Goal: Information Seeking & Learning: Find specific page/section

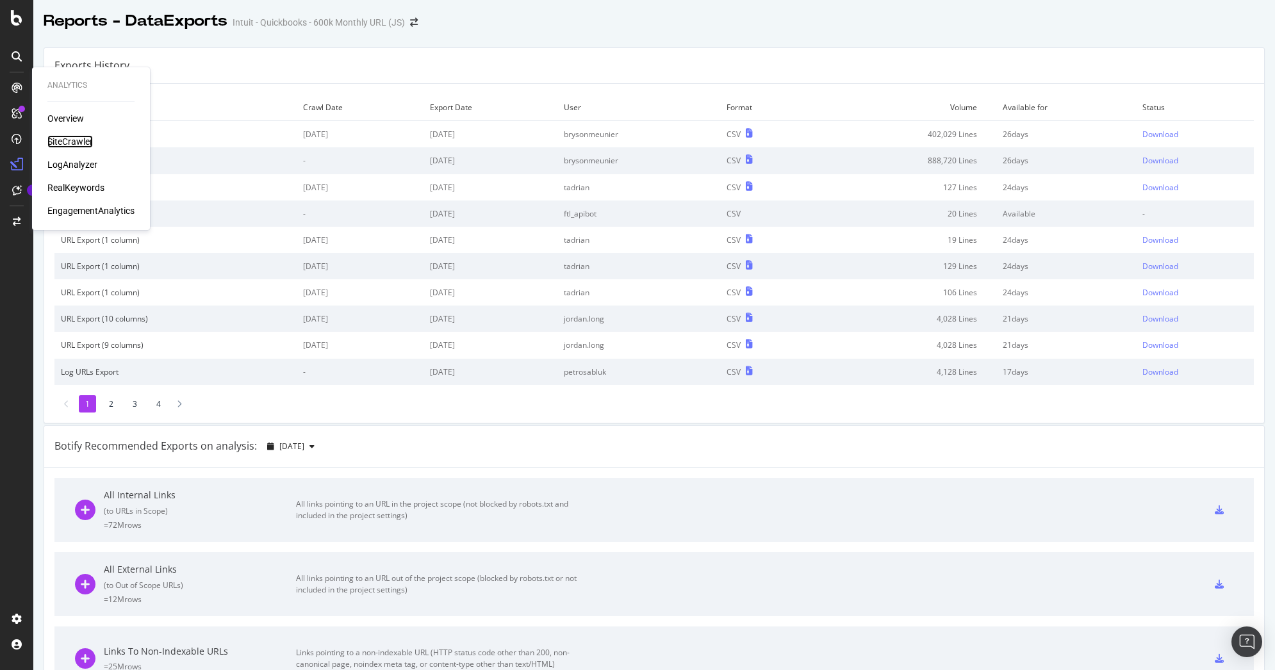
click at [69, 138] on div "SiteCrawler" at bounding box center [69, 141] width 45 height 13
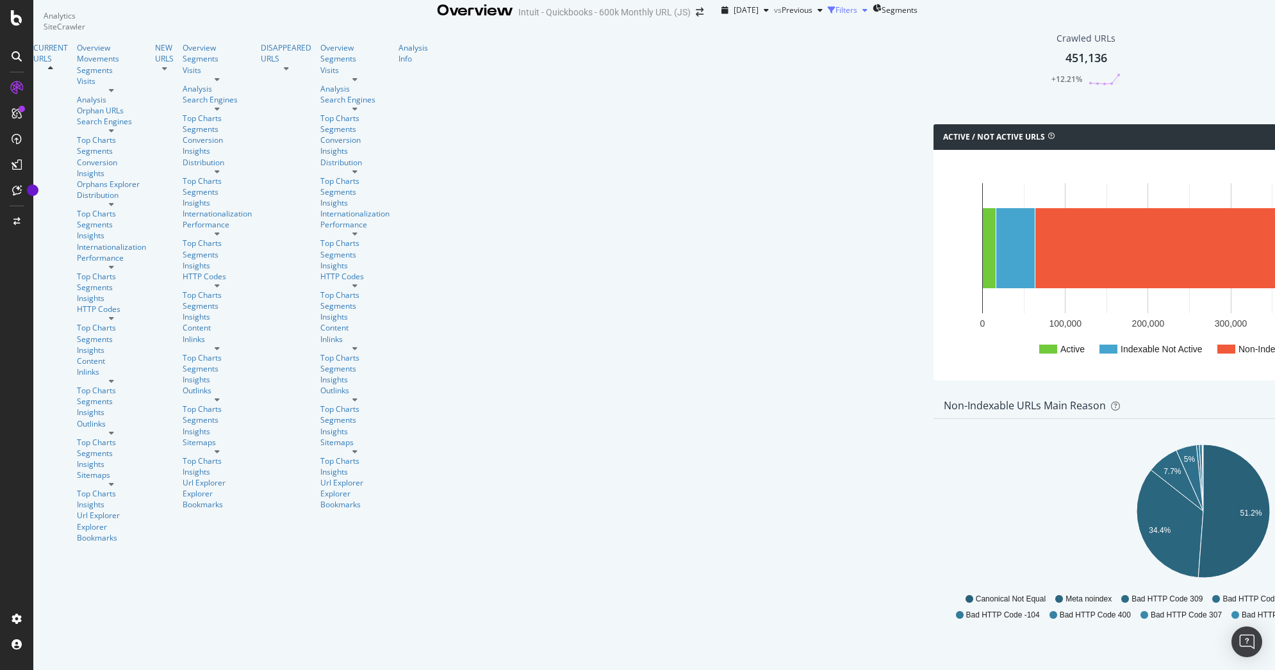
click at [835, 15] on div "Filters" at bounding box center [846, 9] width 22 height 11
click at [800, 33] on div "Add Filter Group" at bounding box center [829, 27] width 58 height 11
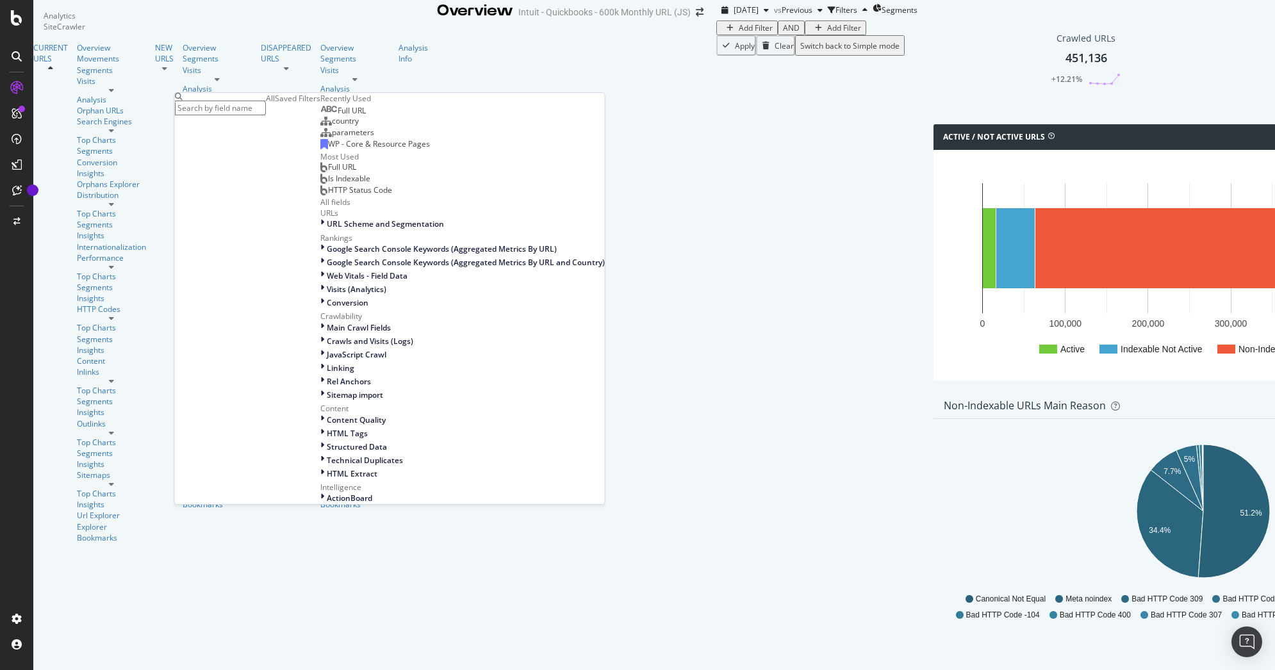
click at [275, 104] on div "Saved Filters" at bounding box center [297, 98] width 45 height 11
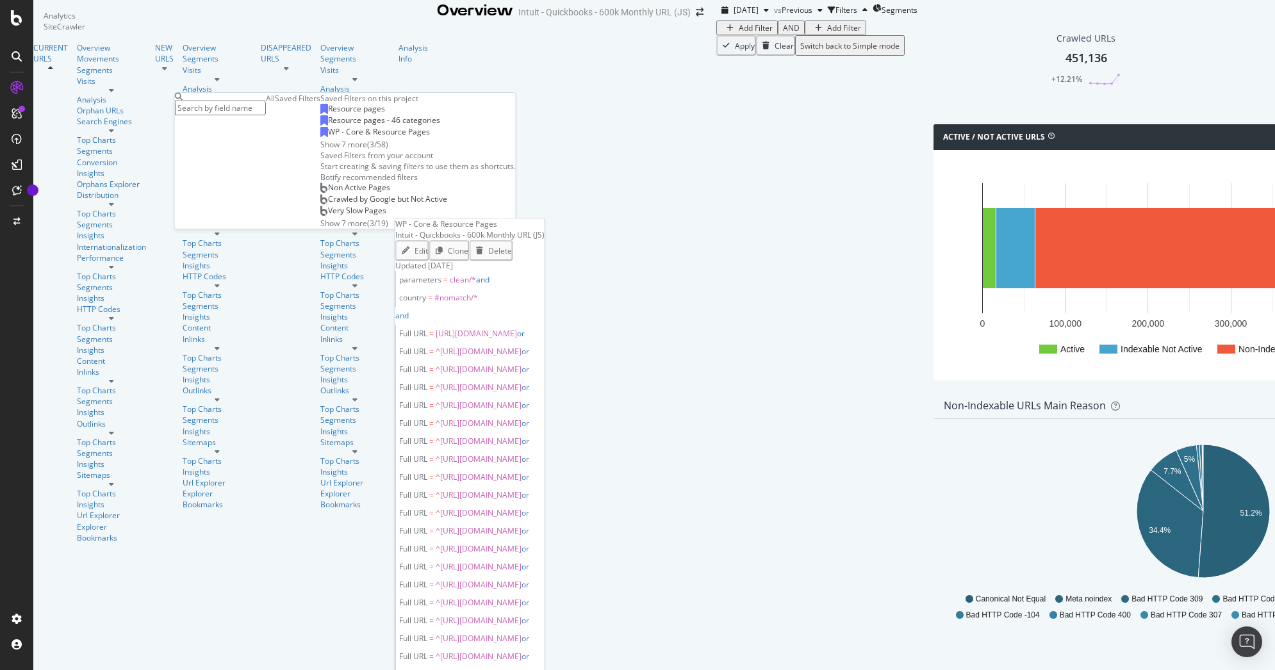
click at [328, 137] on span "WP - Core & Resource Pages" at bounding box center [379, 131] width 102 height 11
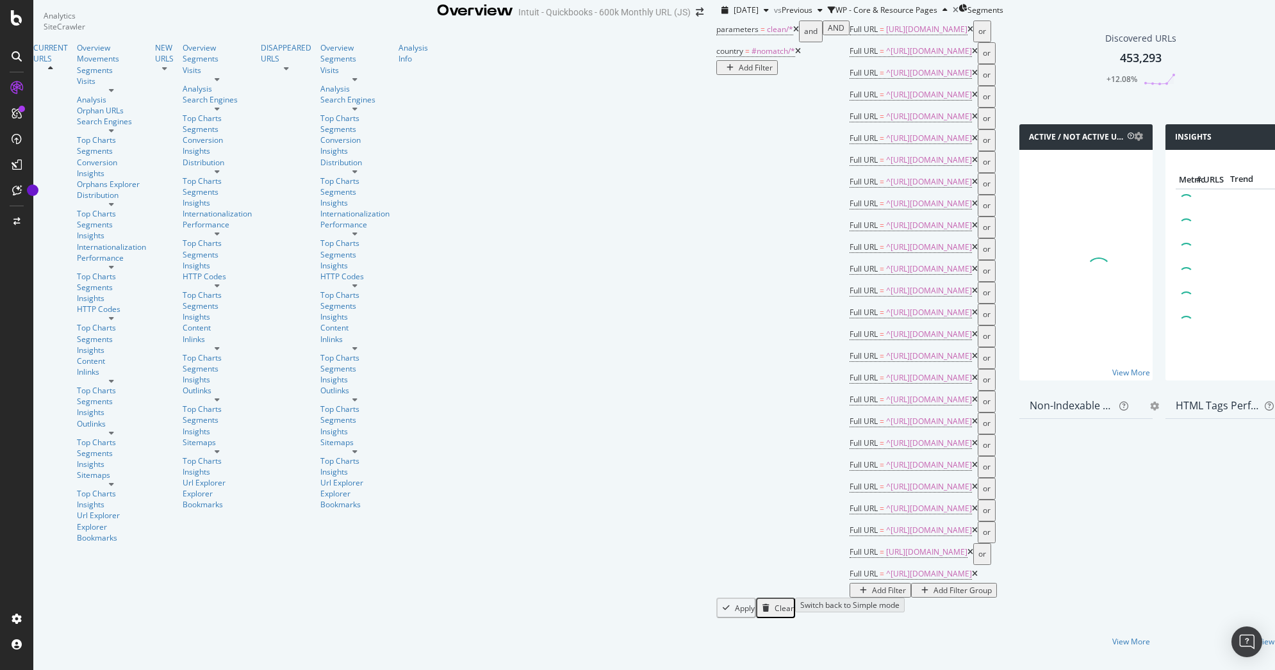
click at [933, 585] on div "Add Filter Group" at bounding box center [962, 590] width 58 height 11
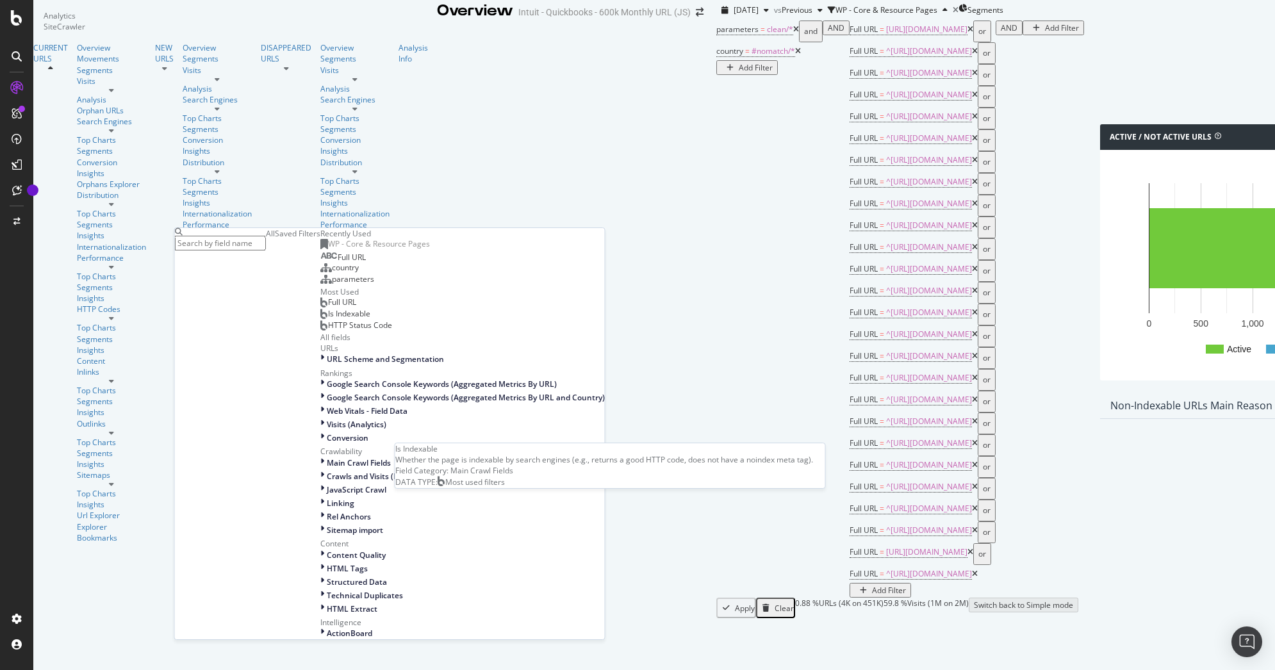
click at [328, 319] on span "Is Indexable" at bounding box center [349, 313] width 42 height 11
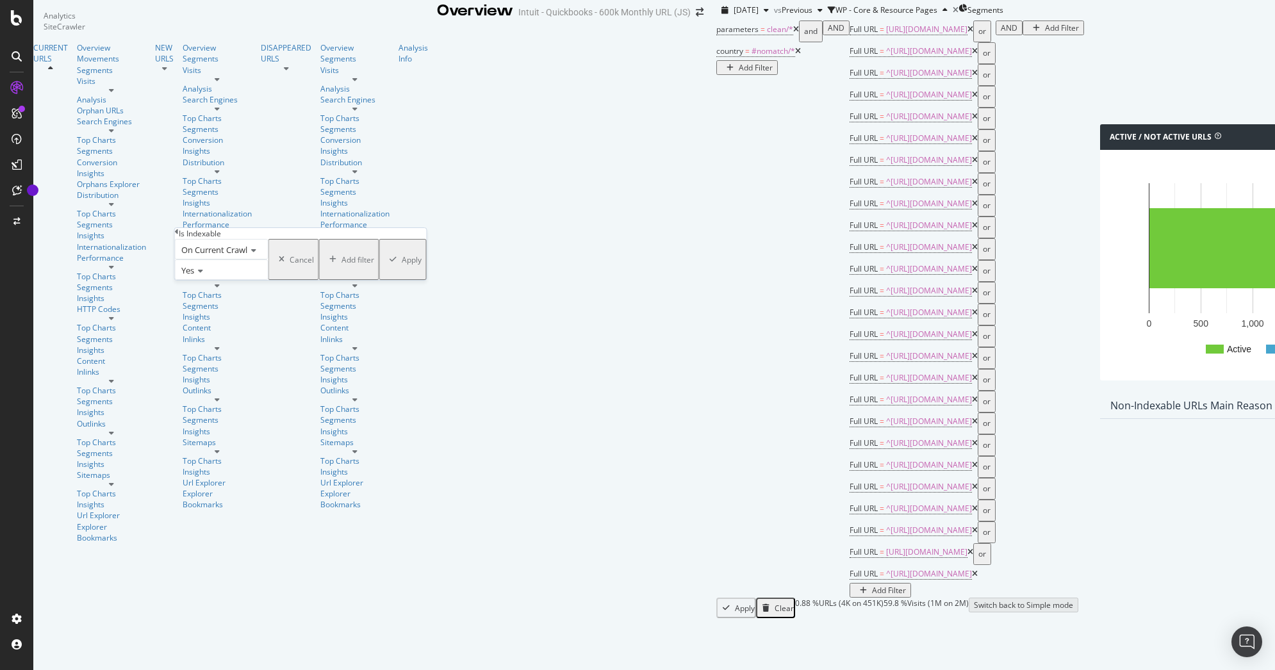
click at [216, 256] on span "On Current Crawl" at bounding box center [214, 250] width 66 height 12
click at [214, 285] on span "On Compared Crawl" at bounding box center [215, 279] width 72 height 11
click at [352, 265] on div "Add filter" at bounding box center [368, 259] width 33 height 11
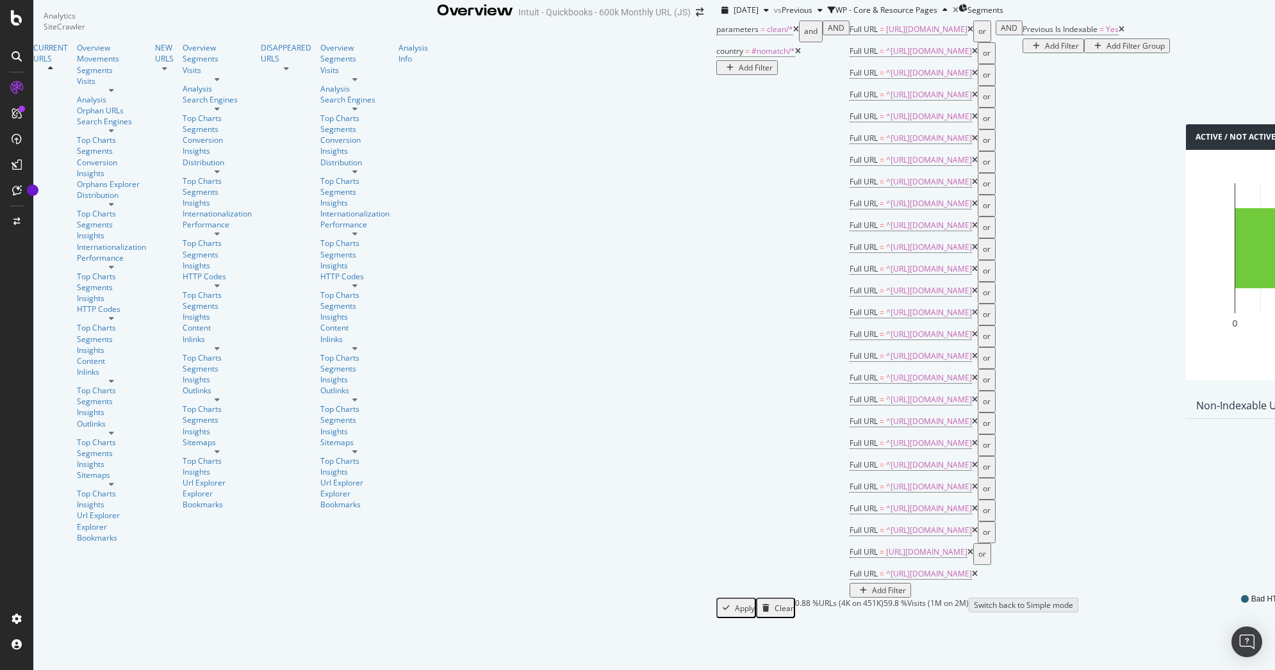
click at [1045, 51] on div "Add Filter" at bounding box center [1062, 45] width 34 height 11
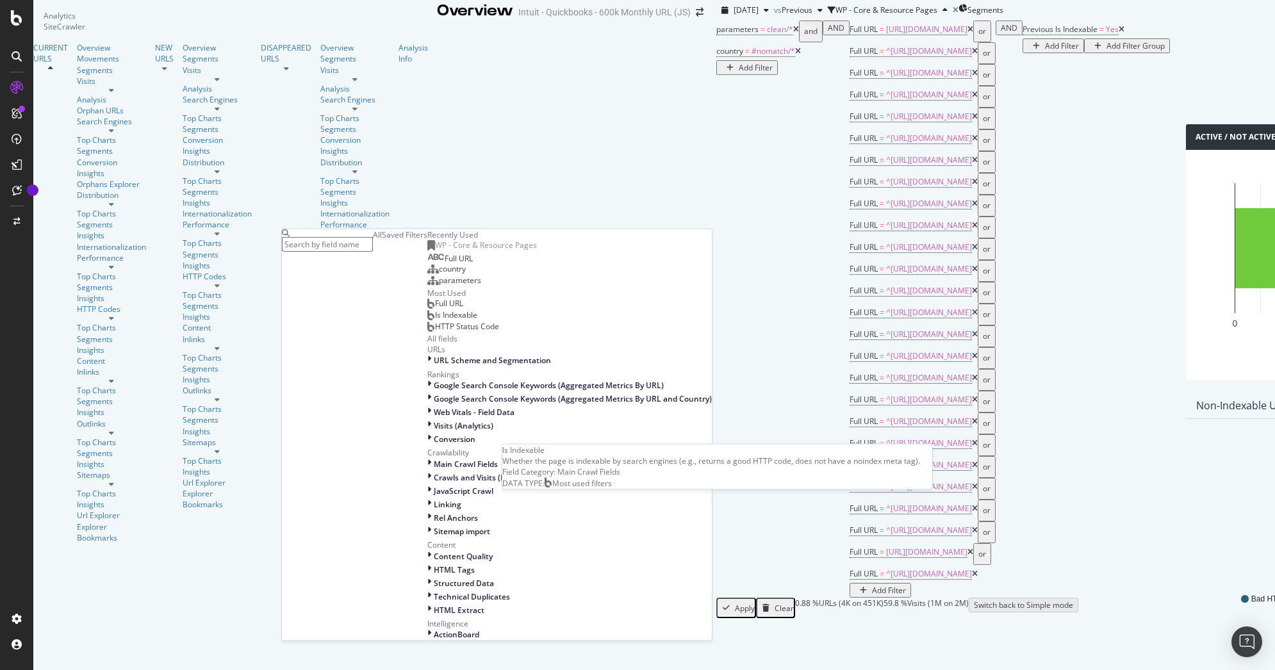
click at [435, 320] on span "Is Indexable" at bounding box center [456, 314] width 42 height 11
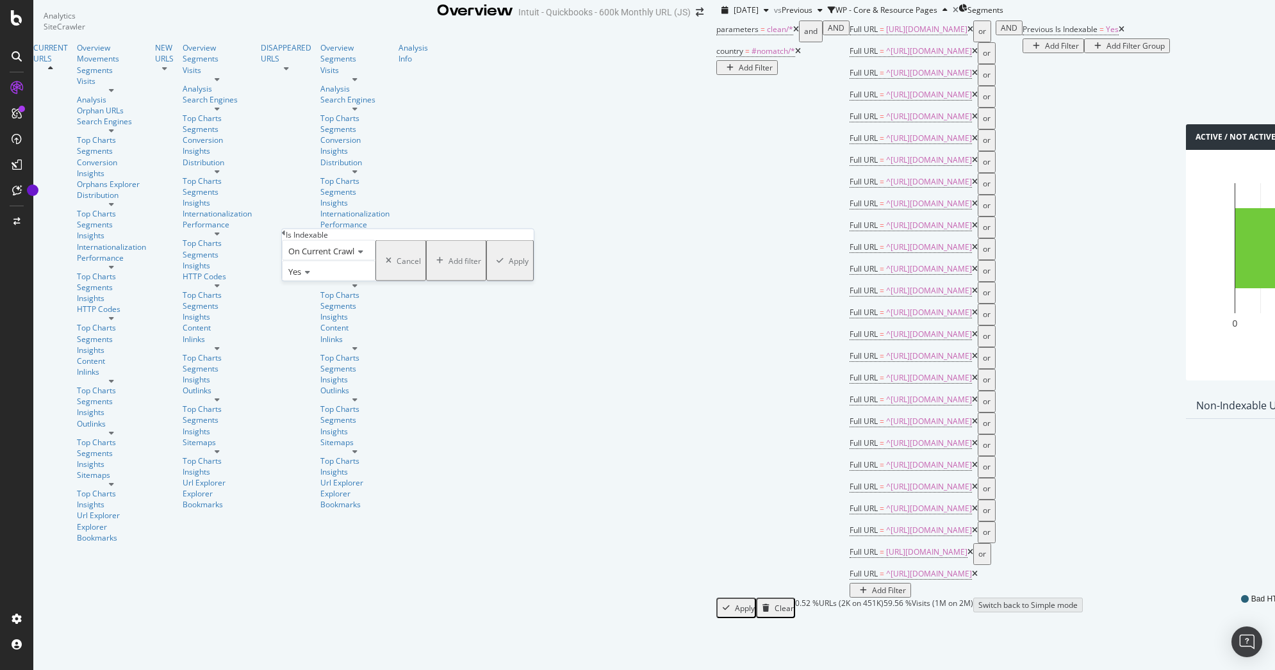
click at [301, 277] on span "Yes" at bounding box center [294, 272] width 13 height 12
click at [305, 308] on div "No" at bounding box center [328, 301] width 92 height 13
click at [509, 266] on div "Apply" at bounding box center [519, 260] width 20 height 11
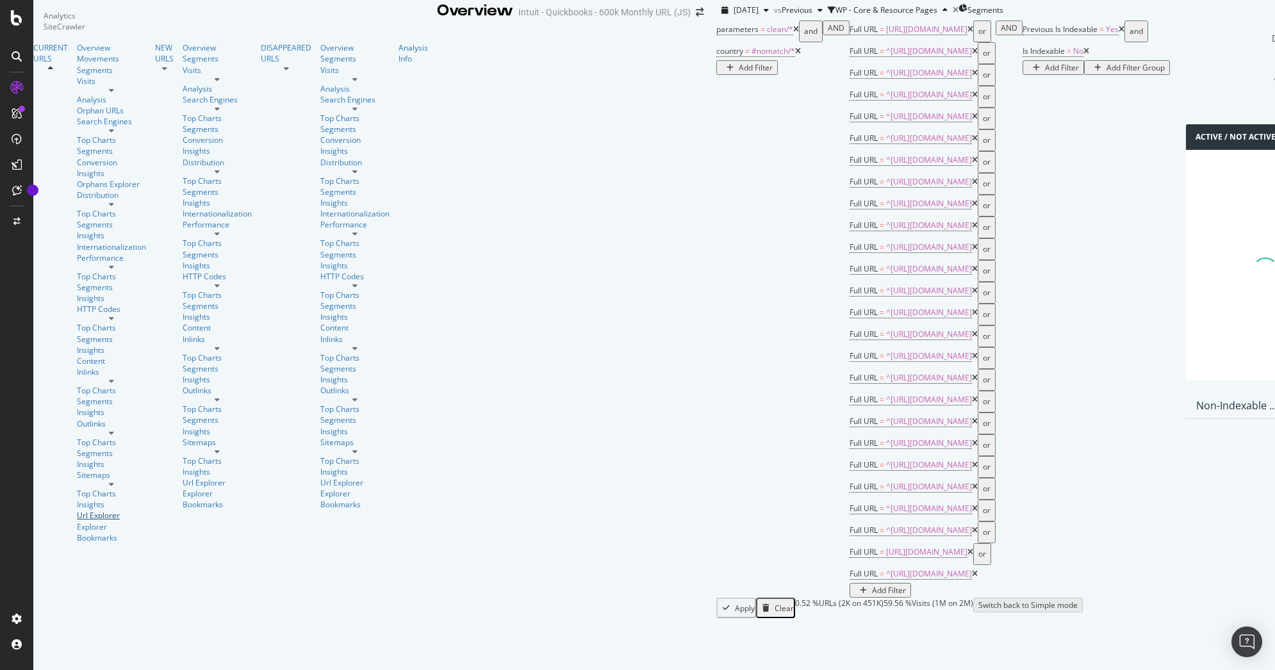
click at [77, 510] on div "Url Explorer" at bounding box center [111, 515] width 69 height 11
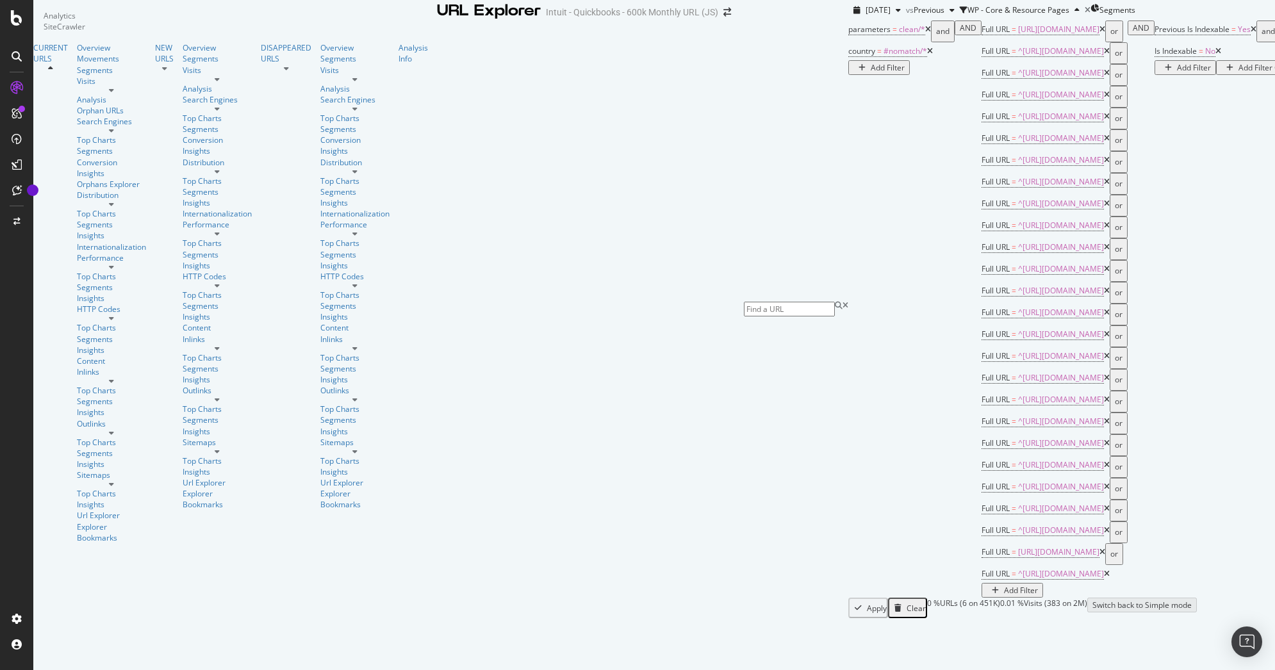
scroll to position [188, 0]
copy tbody "[URL][DOMAIN_NAME]"
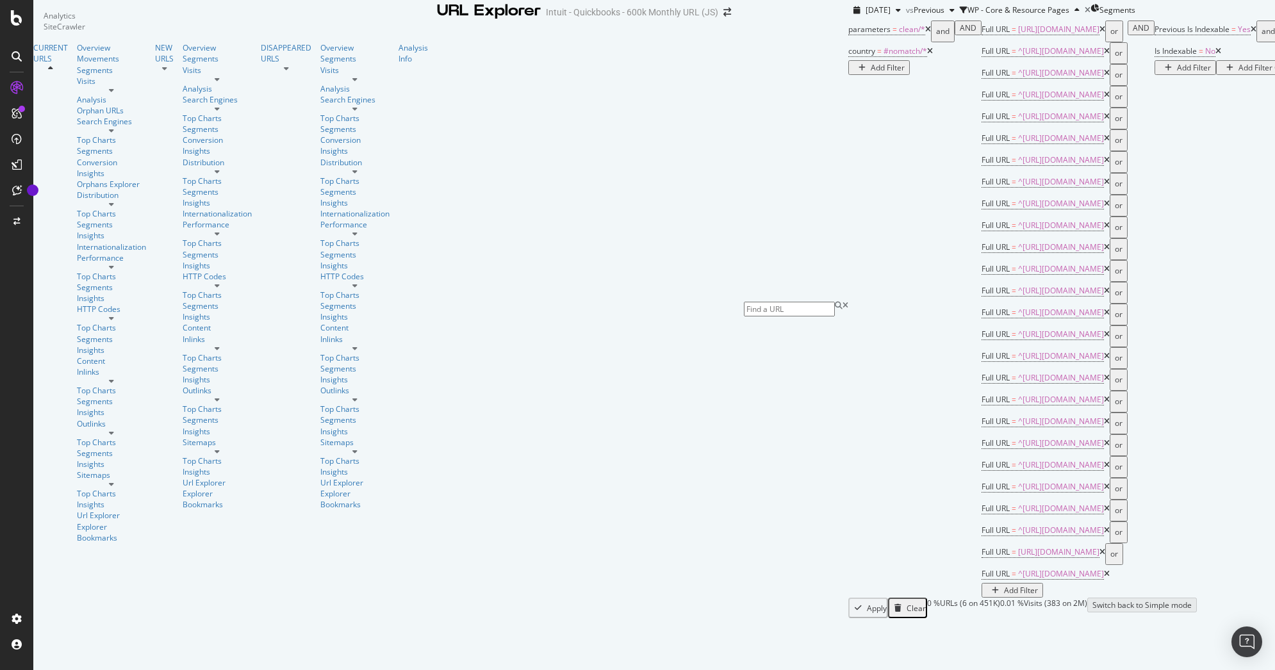
copy tbody "[URL][DOMAIN_NAME]"
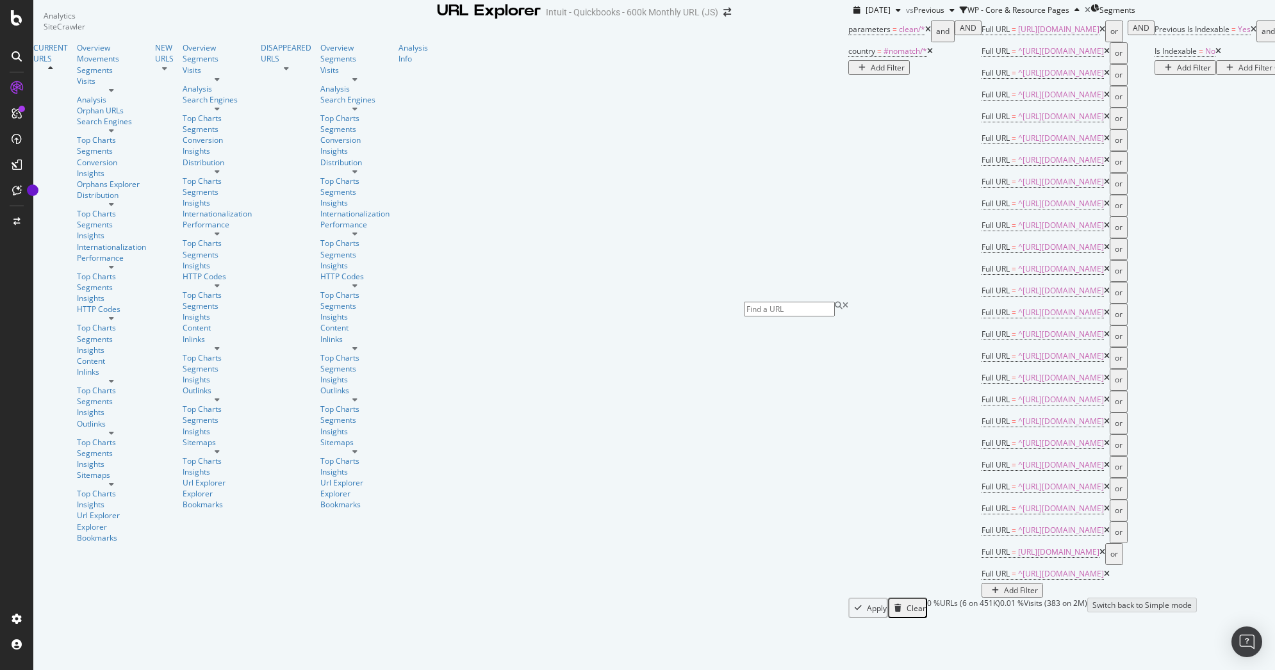
copy tbody "[URL][DOMAIN_NAME]"
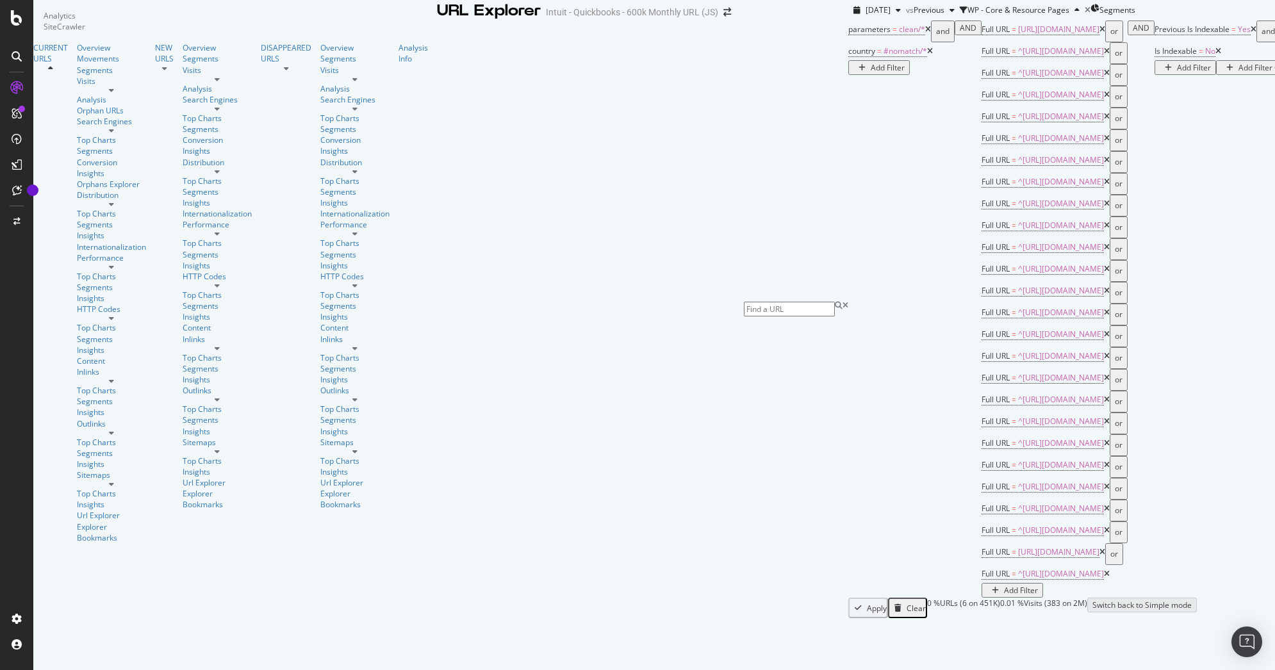
copy tbody "[URL][DOMAIN_NAME]"
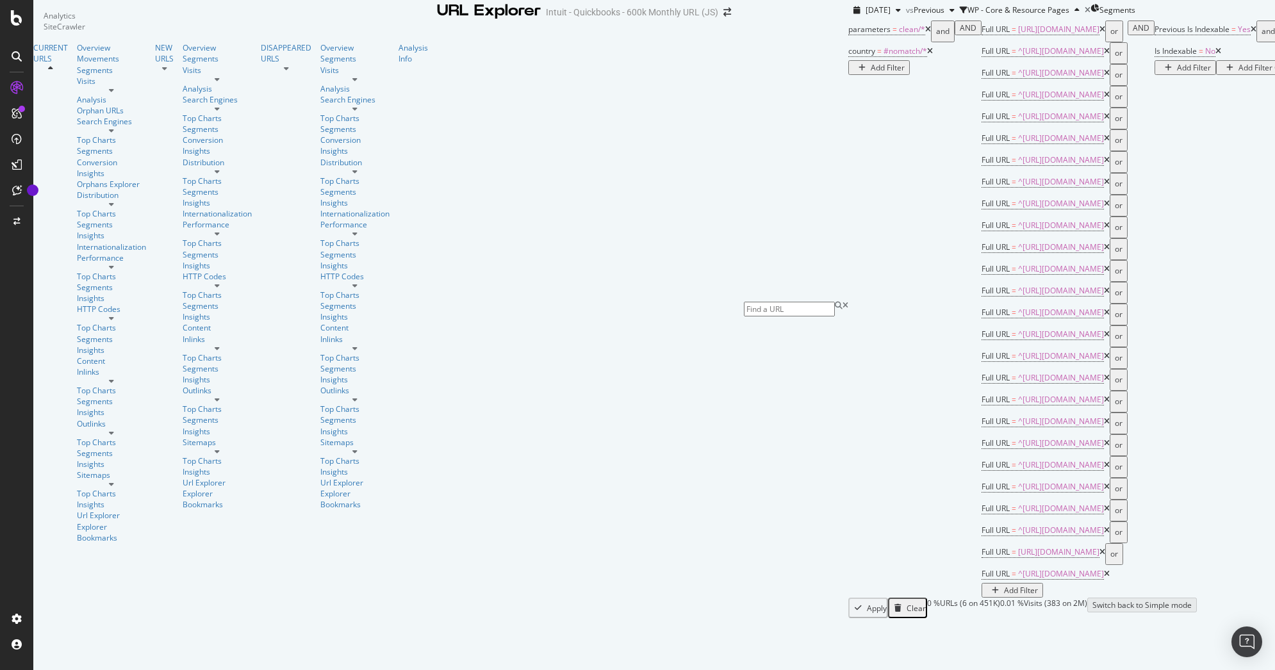
copy div "[URL][DOMAIN_NAME]"
